Goal: Task Accomplishment & Management: Manage account settings

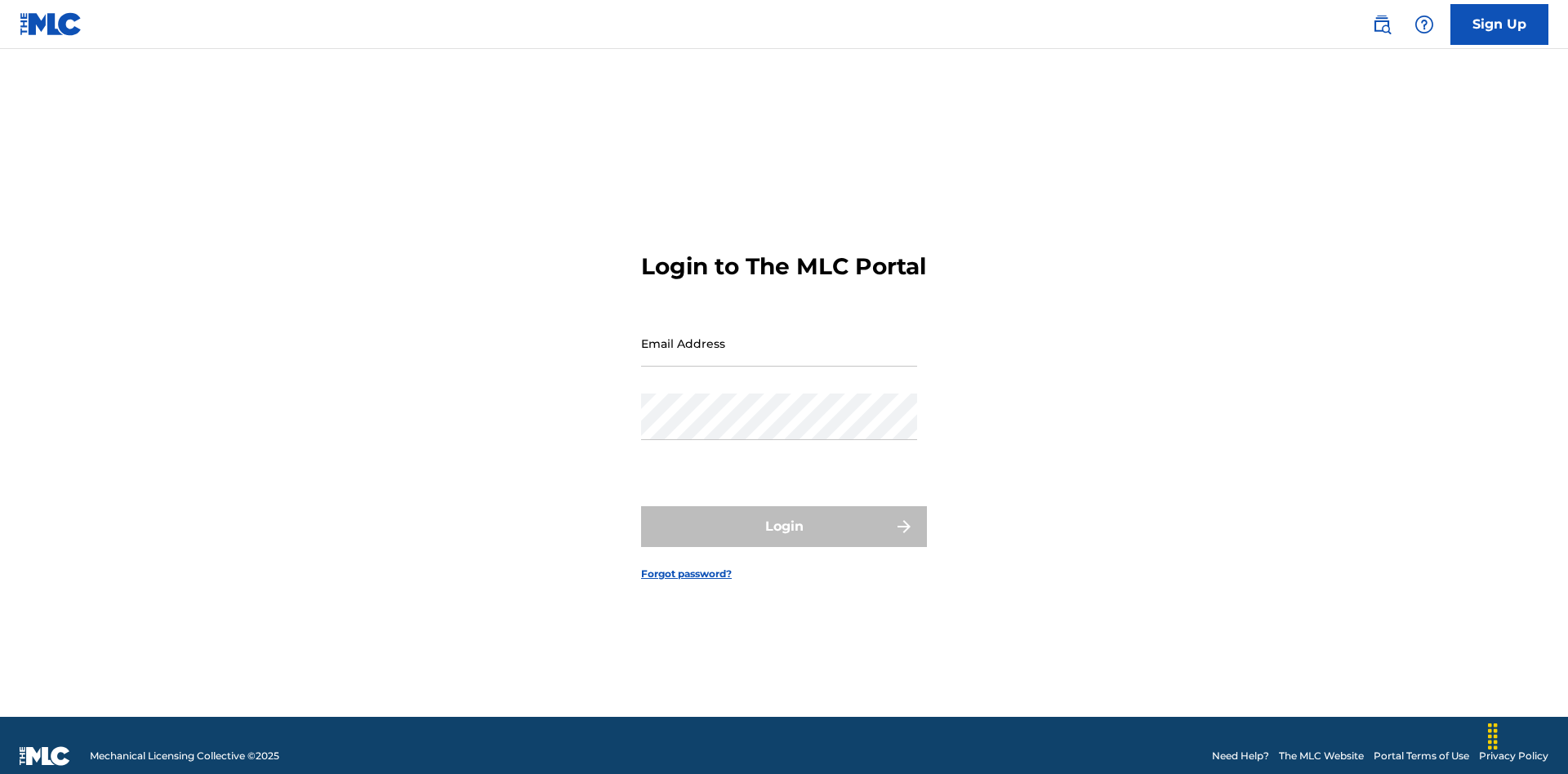
scroll to position [21, 0]
click at [778, 336] on input "Email Address" at bounding box center [778, 343] width 276 height 47
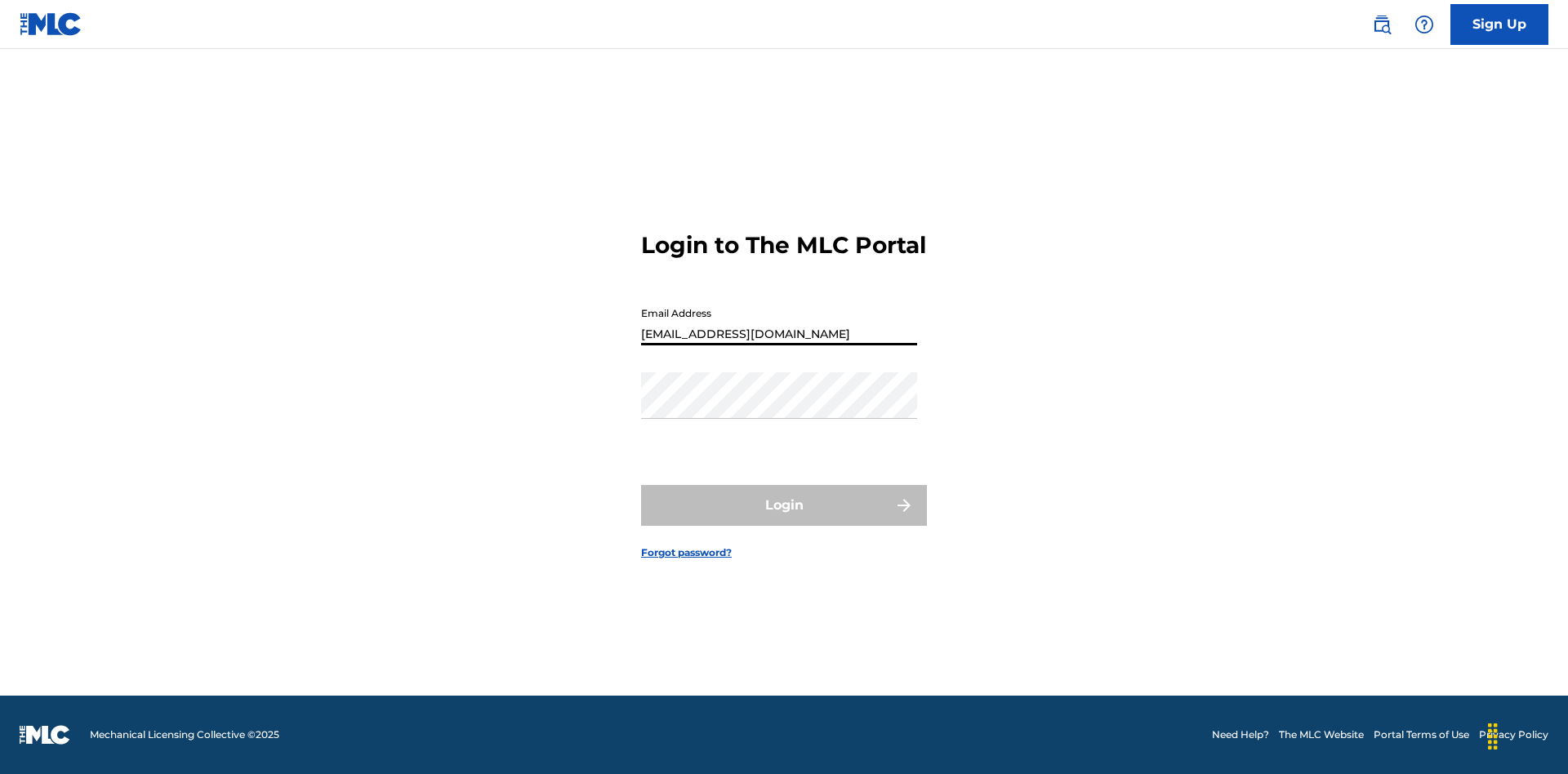
type input "[EMAIL_ADDRESS][DOMAIN_NAME]"
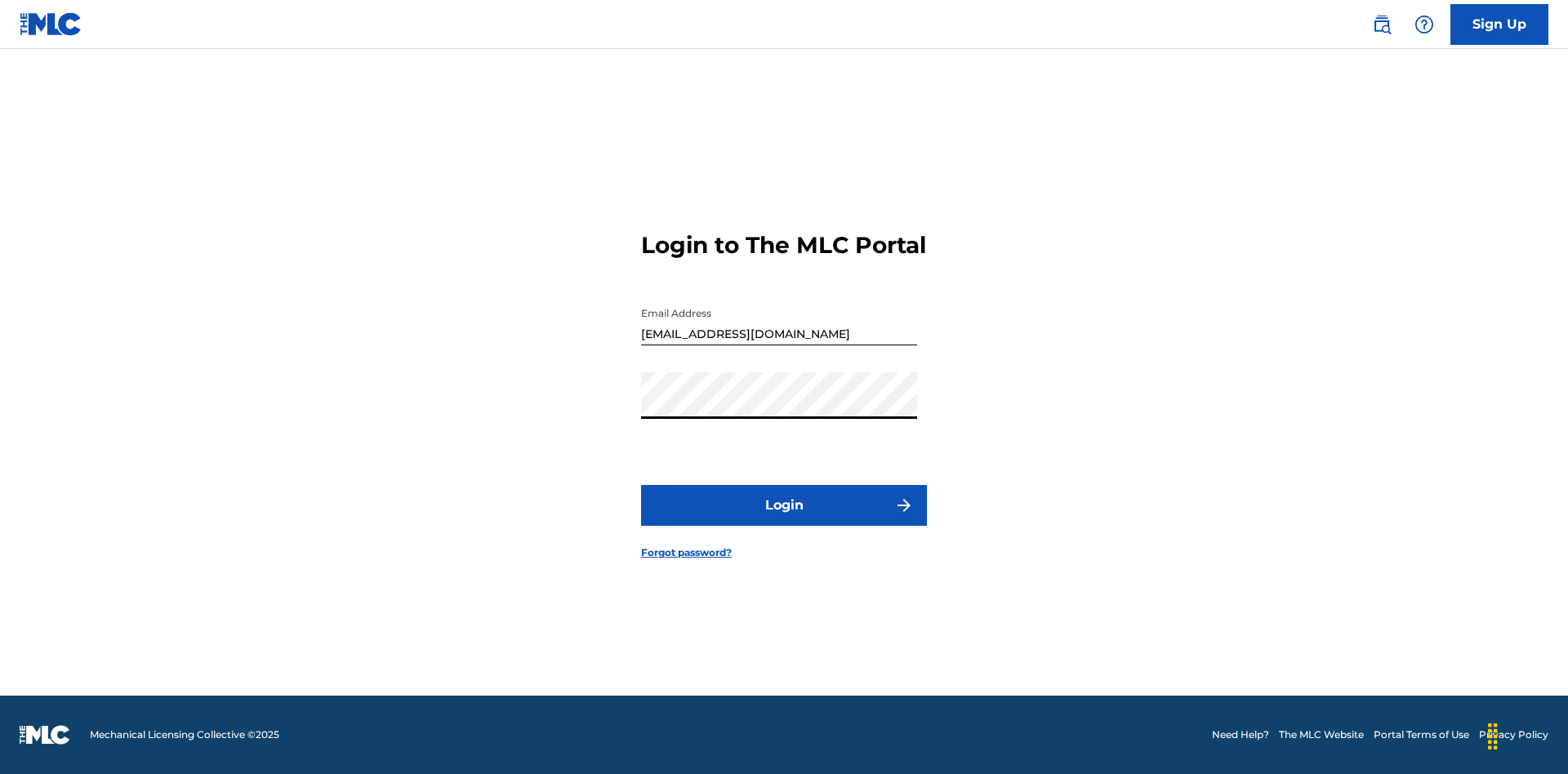
click at [784, 519] on button "Login" at bounding box center [783, 505] width 286 height 41
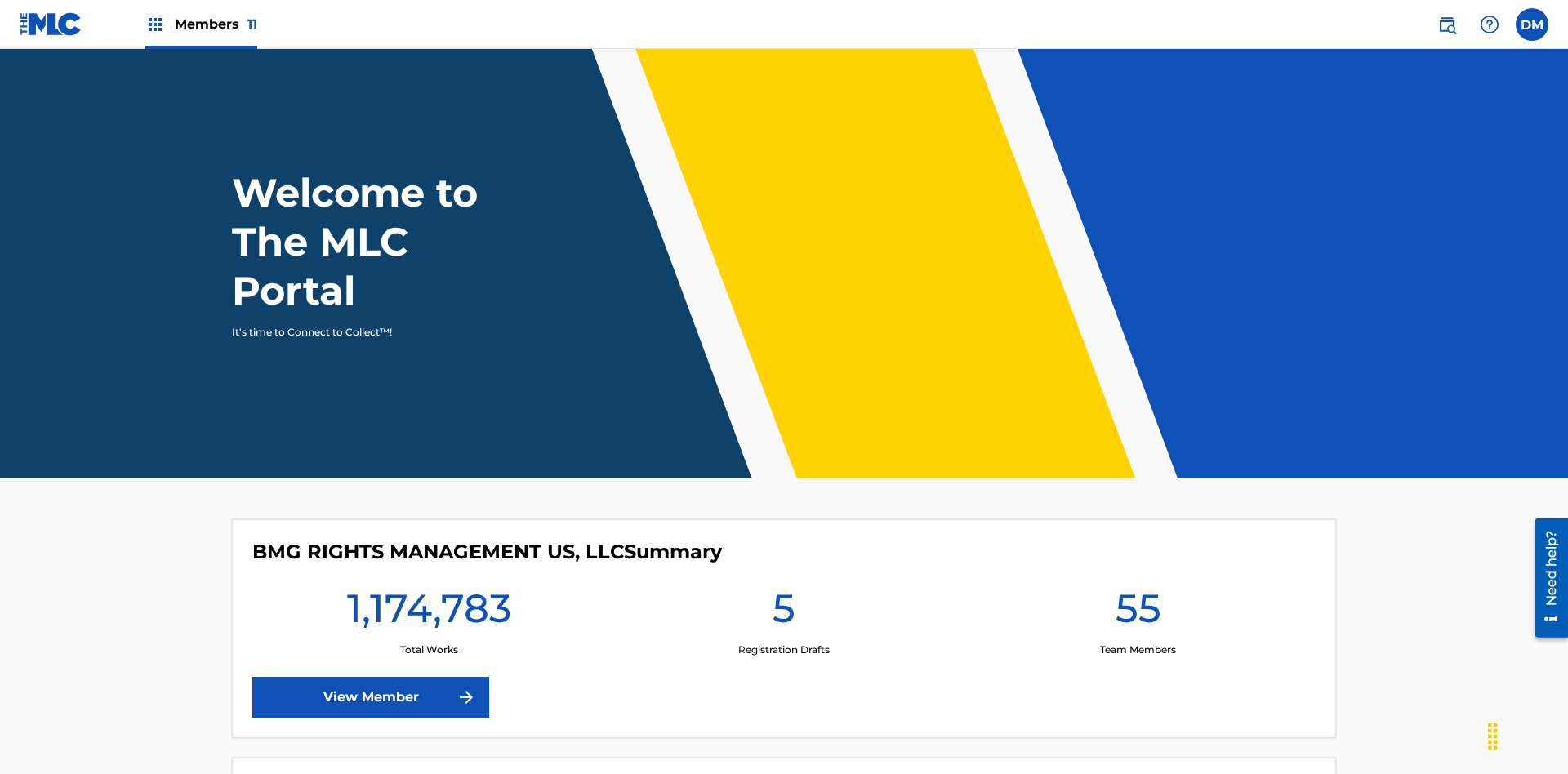
click at [201, 23] on span "Members 11" at bounding box center [216, 24] width 83 height 19
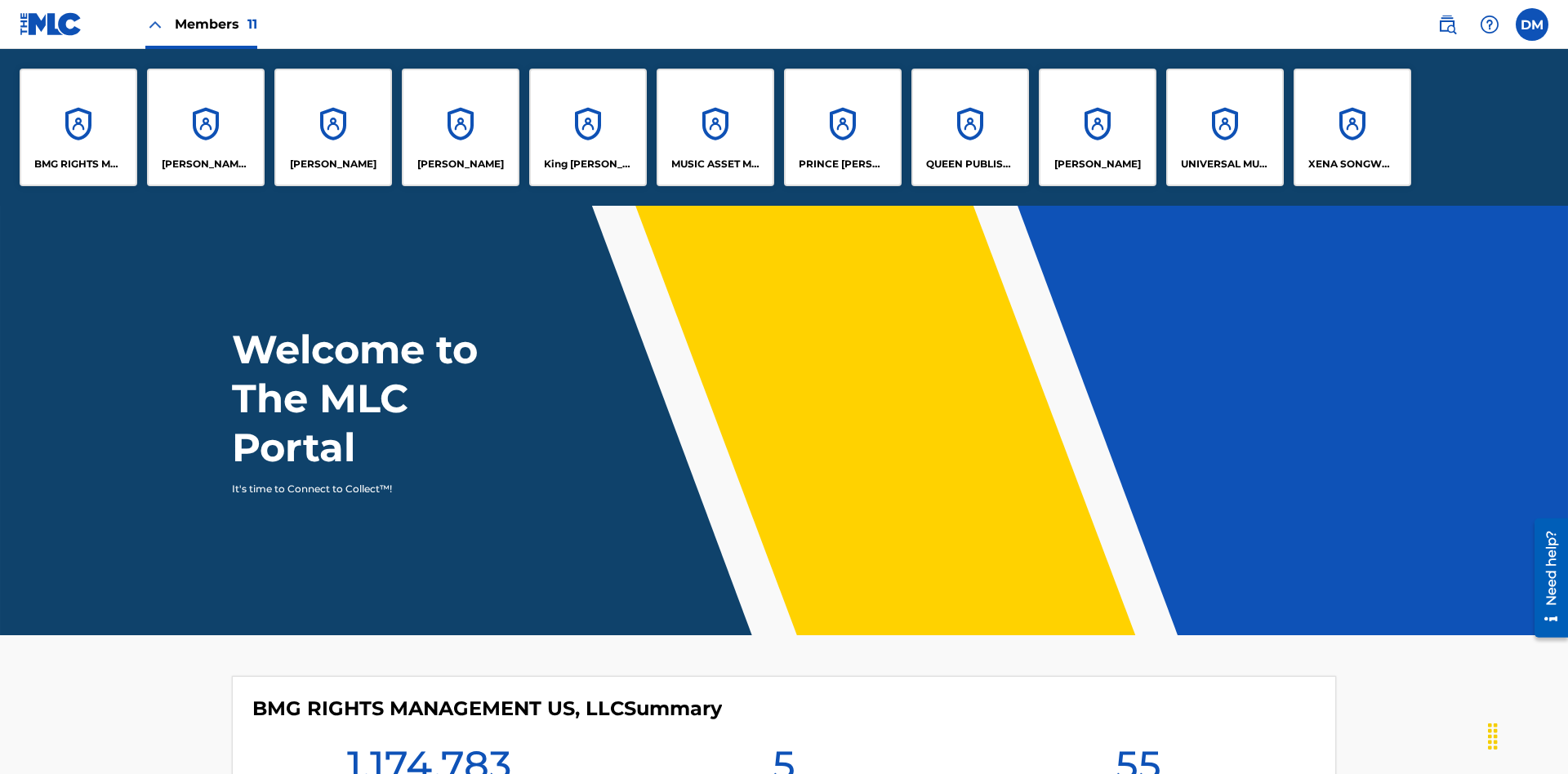
click at [1096, 164] on p "[PERSON_NAME]" at bounding box center [1096, 165] width 86 height 15
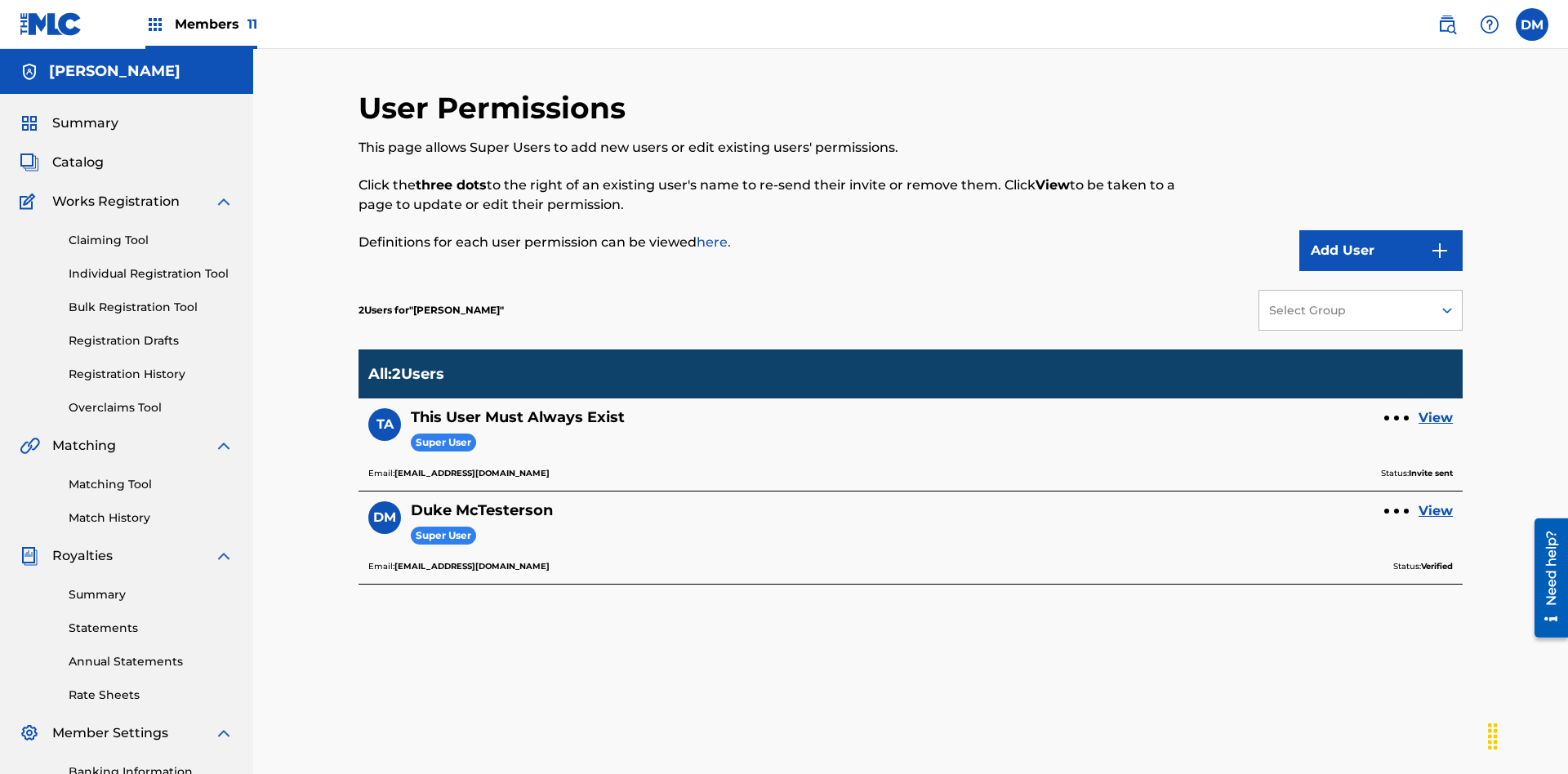
click at [1396, 416] on div at bounding box center [1396, 418] width 5 height 5
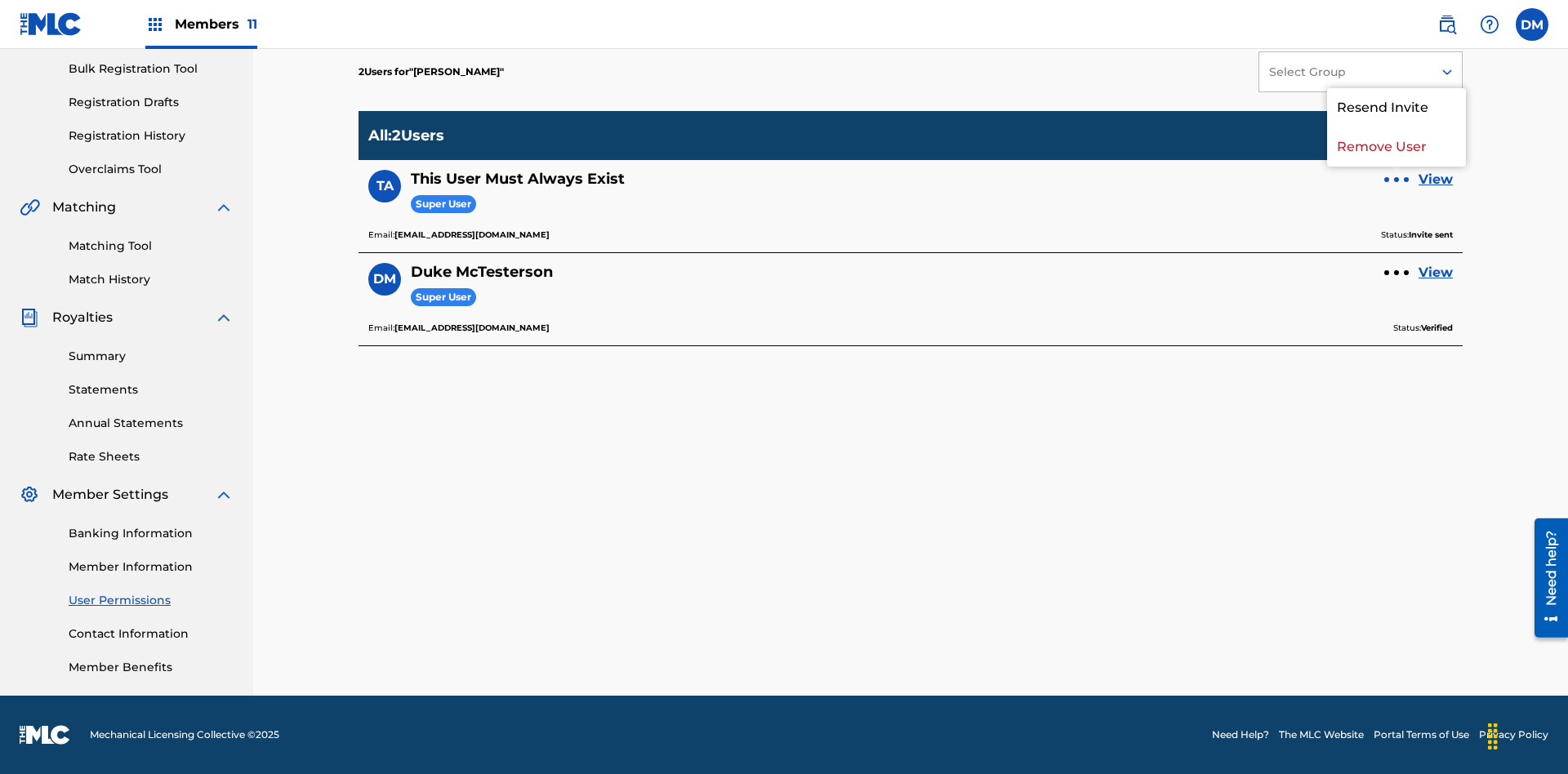
click at [1396, 117] on p "Resend Invite" at bounding box center [1396, 108] width 139 height 39
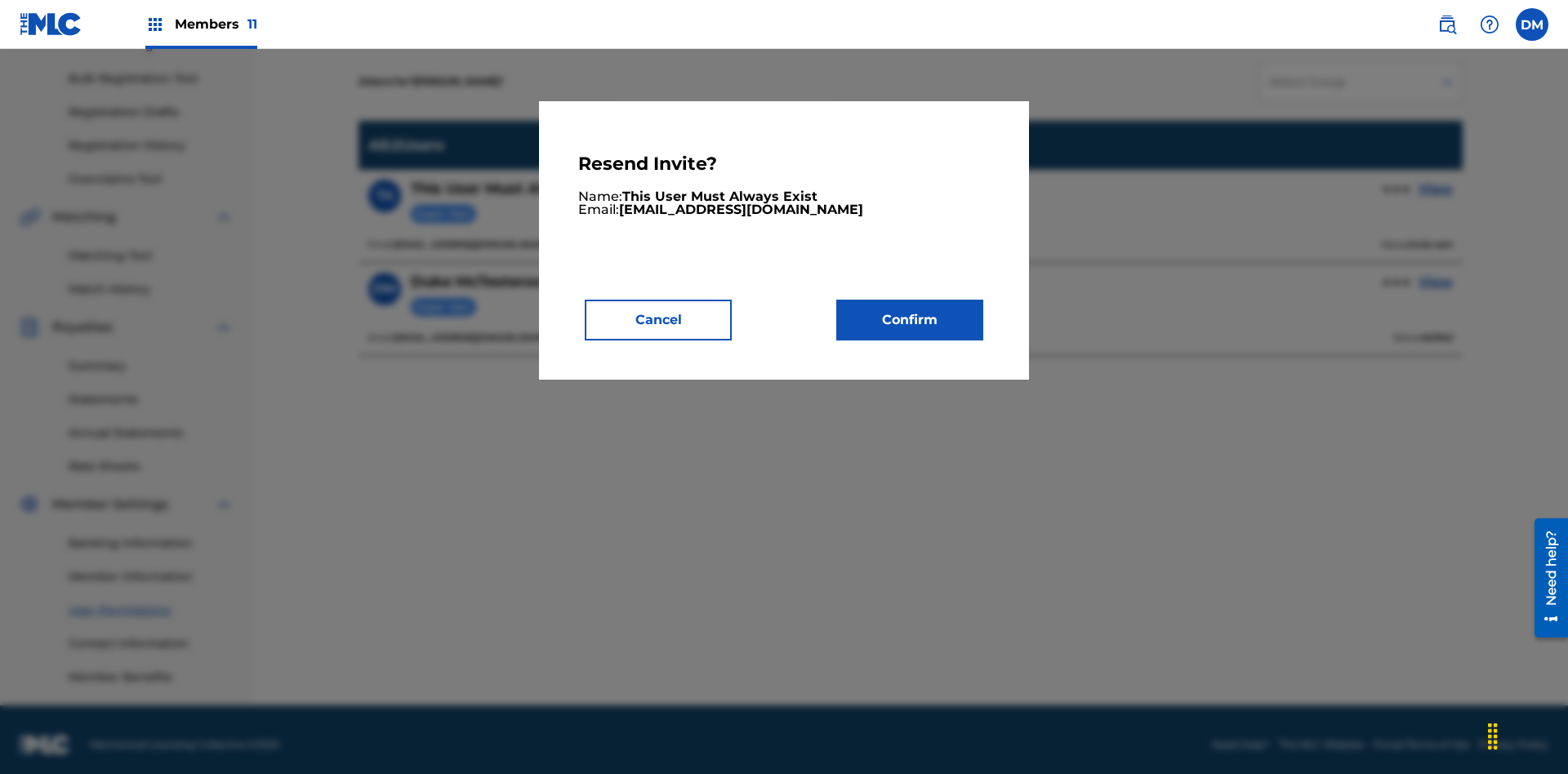
click at [910, 319] on button "Confirm" at bounding box center [910, 320] width 147 height 41
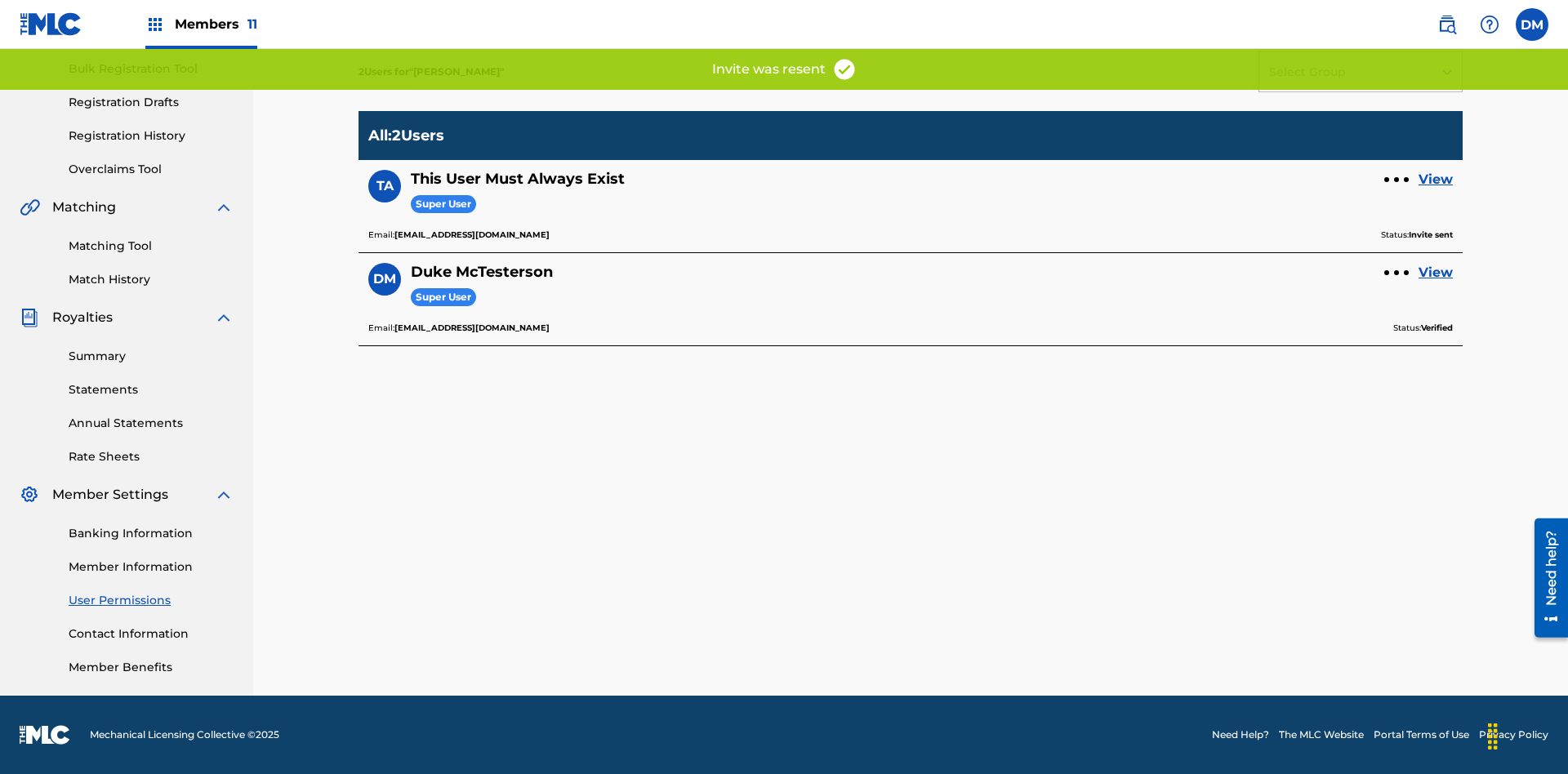
scroll to position [200, 0]
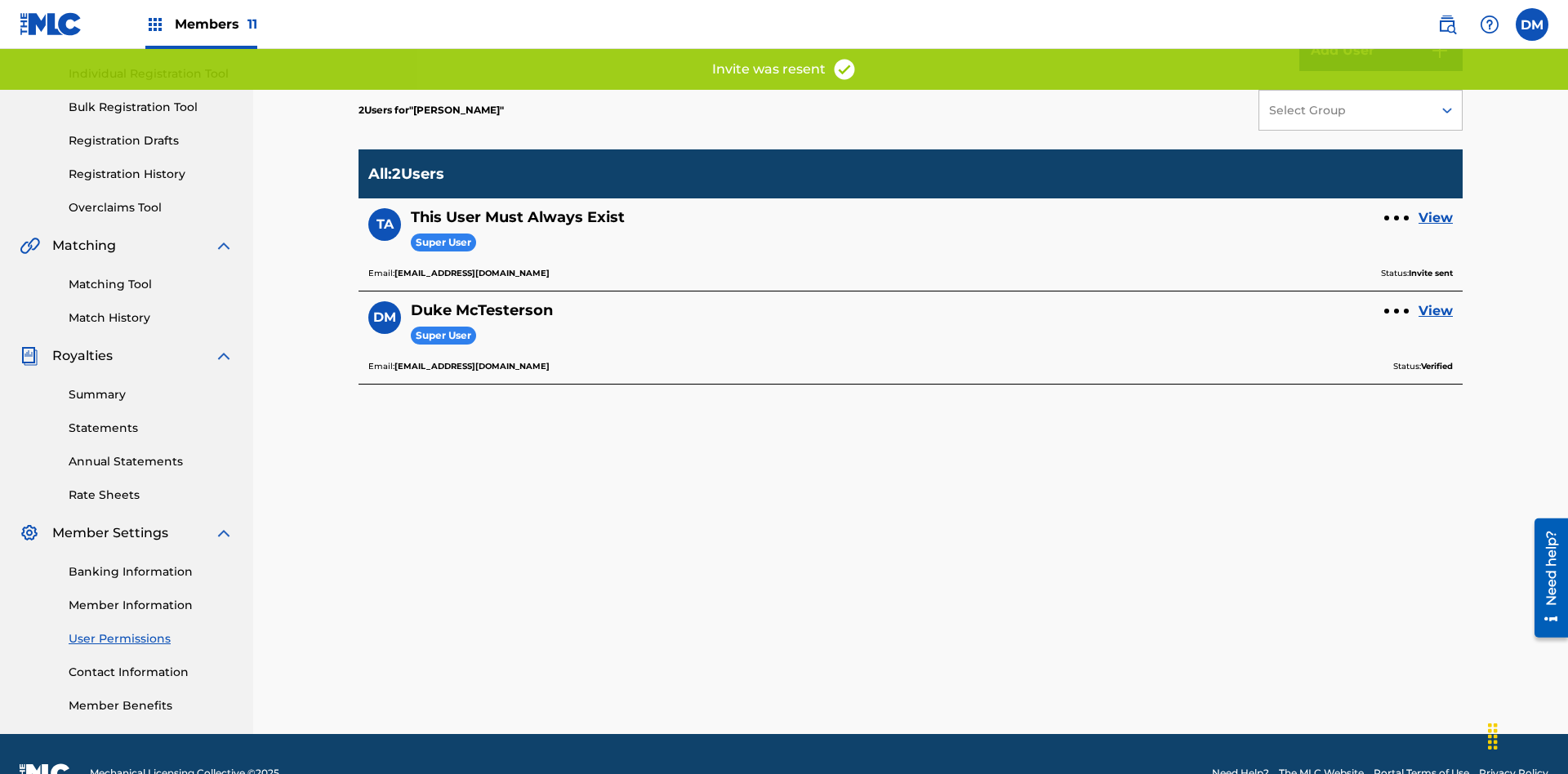
click at [1435, 208] on link "View" at bounding box center [1435, 218] width 34 height 20
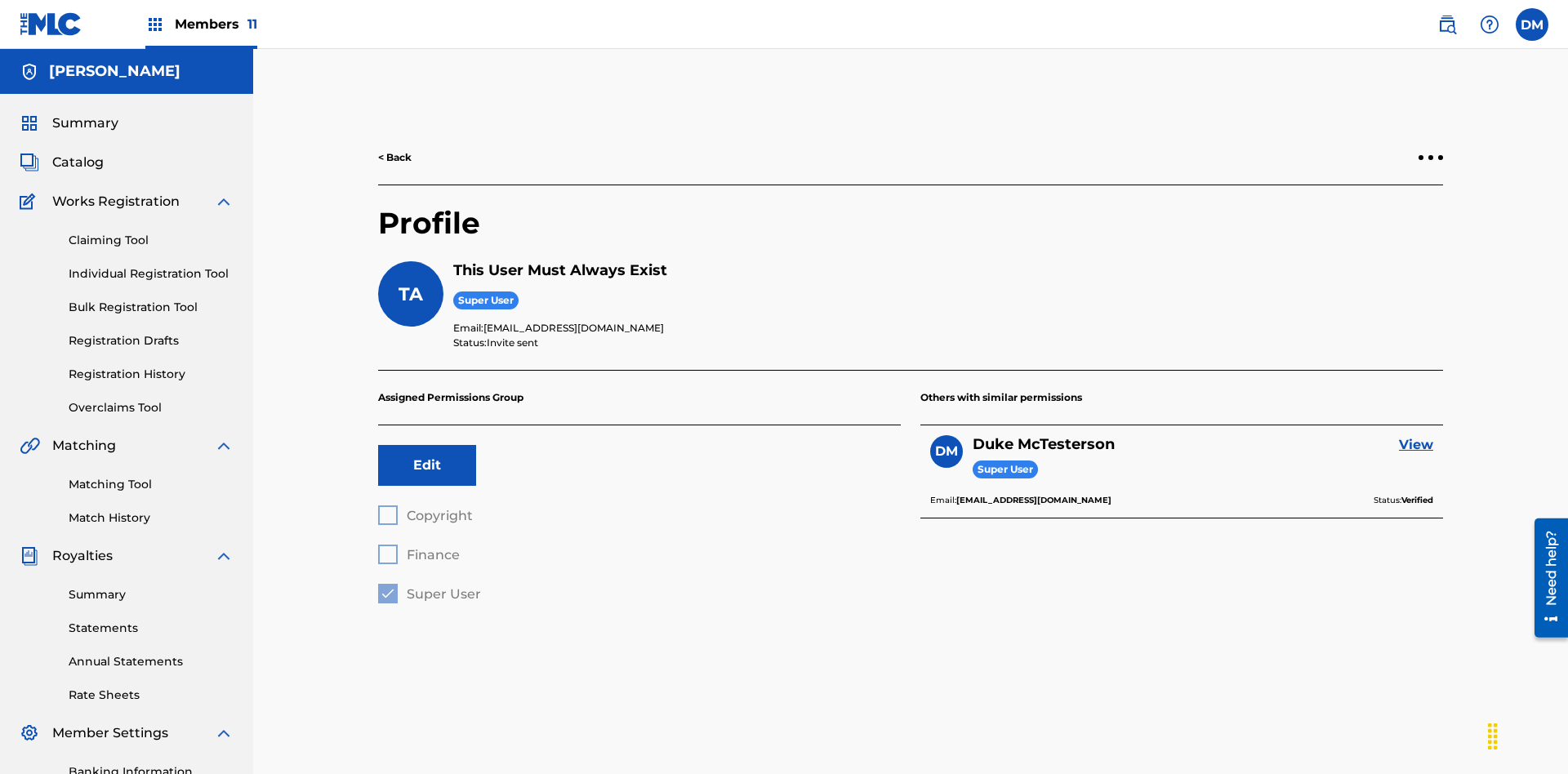
click at [1430, 155] on div at bounding box center [1429, 157] width 5 height 5
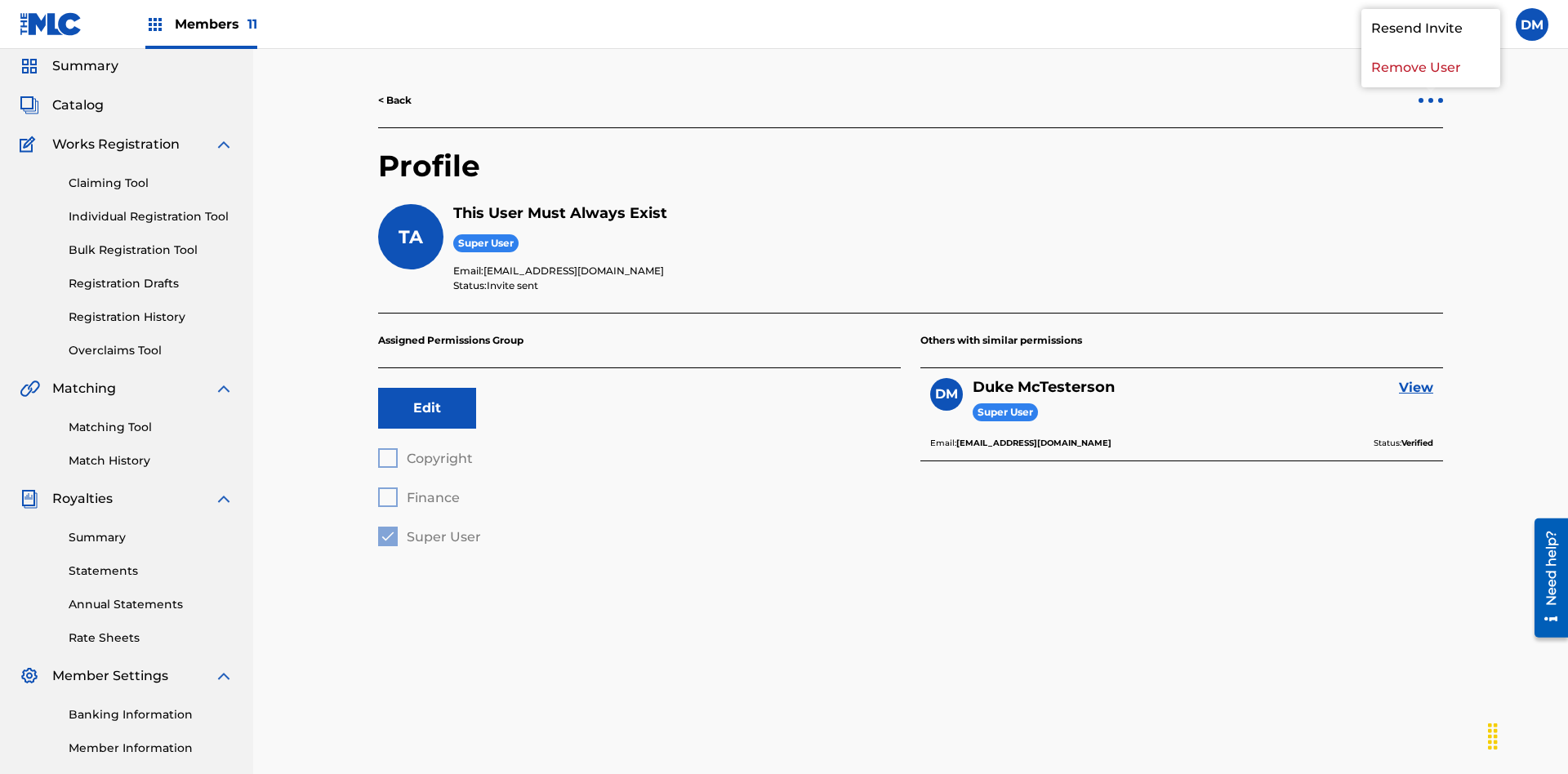
click at [1430, 48] on p "Resend Invite" at bounding box center [1429, 29] width 139 height 39
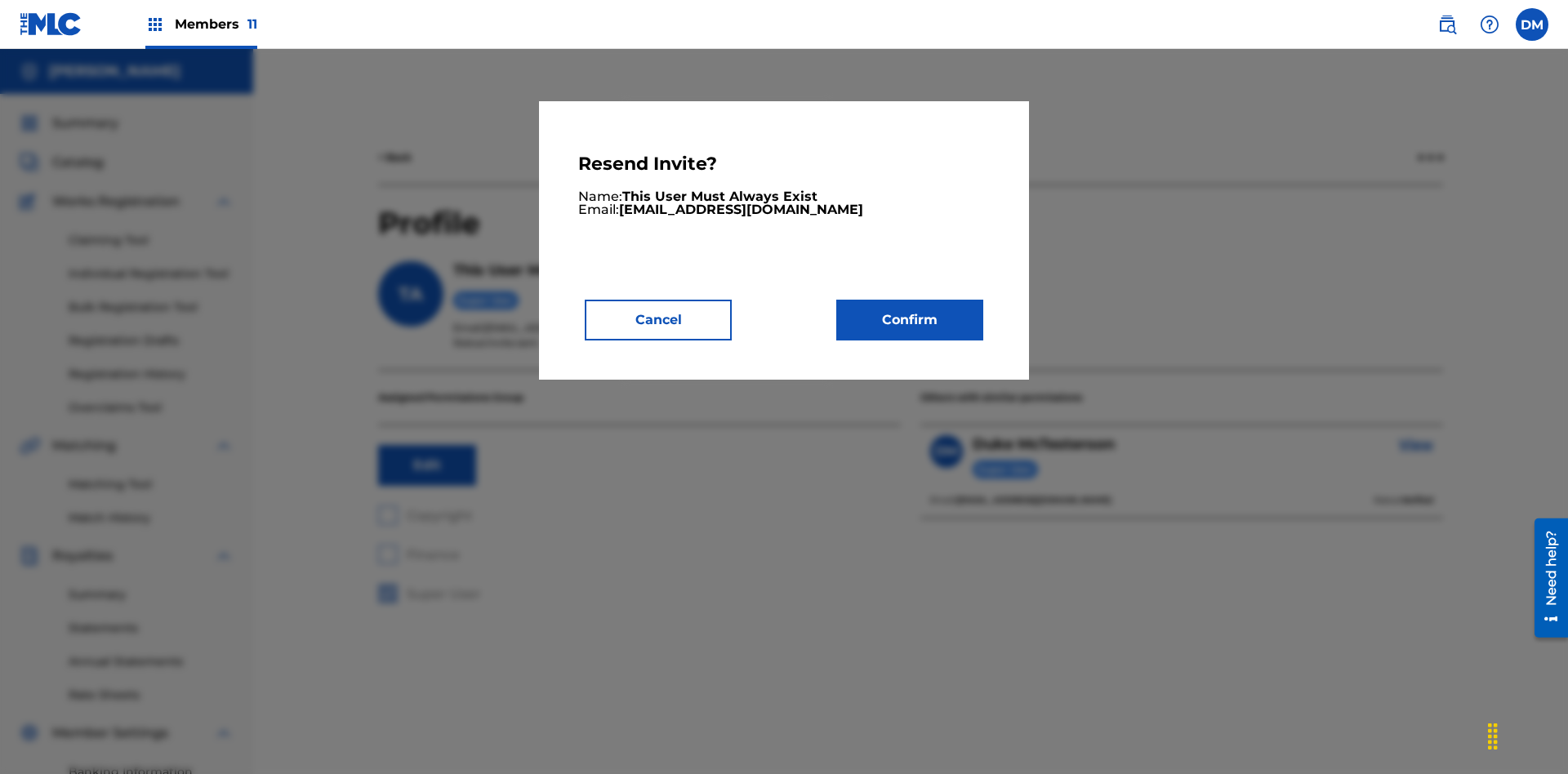
click at [910, 319] on button "Confirm" at bounding box center [910, 320] width 147 height 41
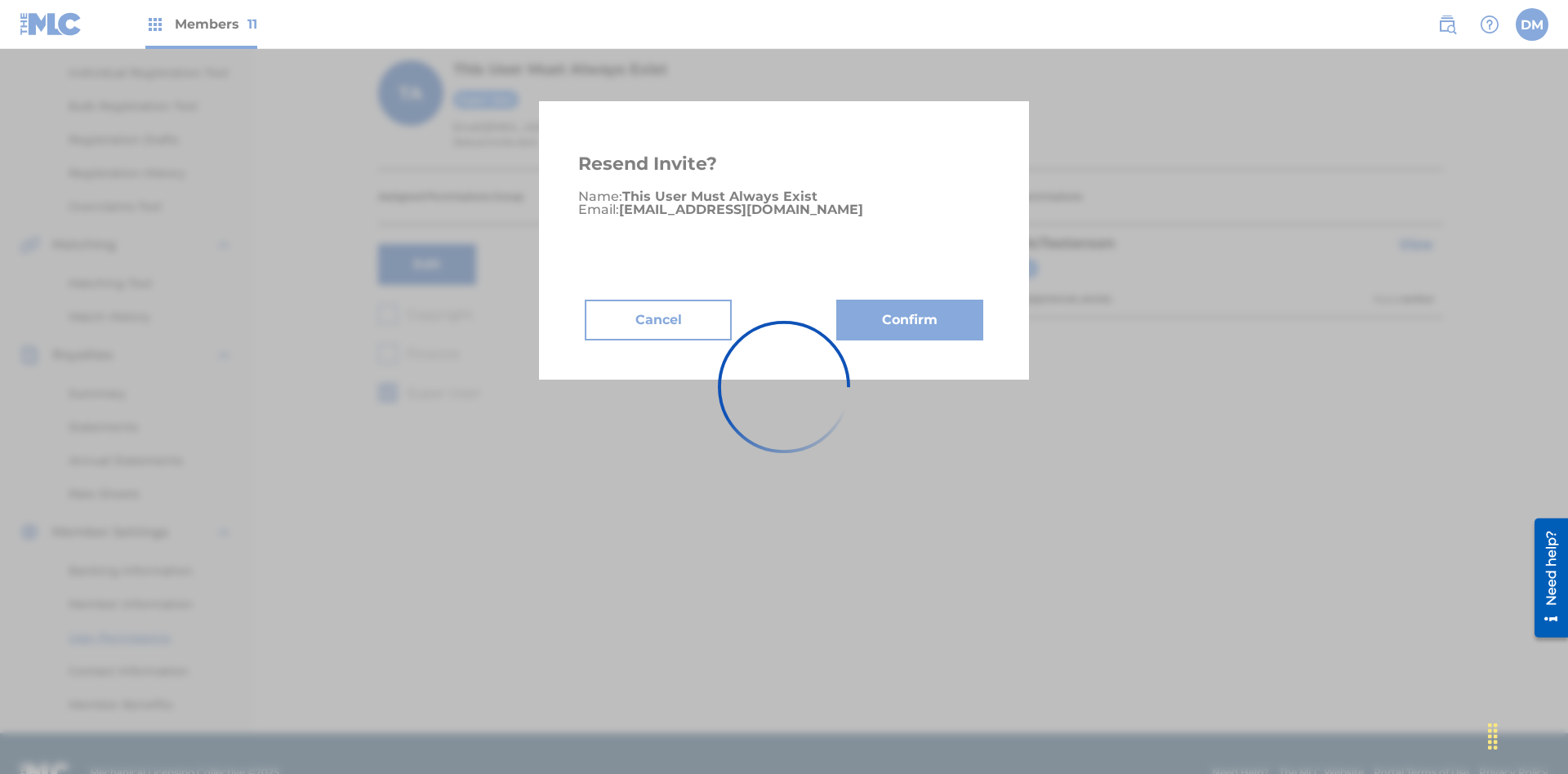
scroll to position [163, 0]
